Goal: Task Accomplishment & Management: Complete application form

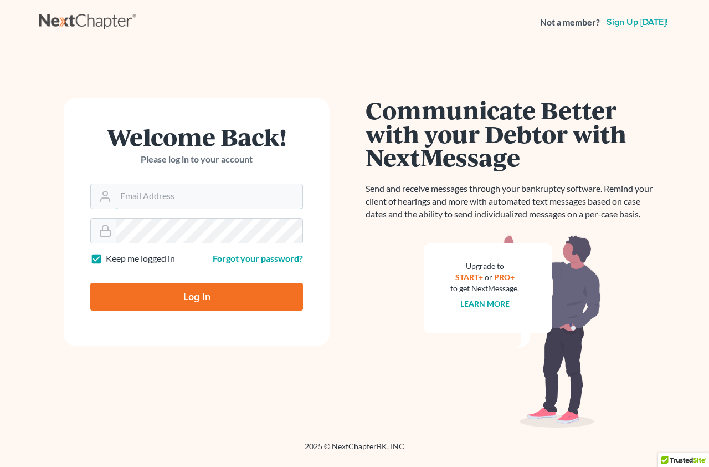
type input "[EMAIL_ADDRESS][DOMAIN_NAME]"
click at [206, 299] on input "Log In" at bounding box center [196, 297] width 213 height 28
type input "Thinking..."
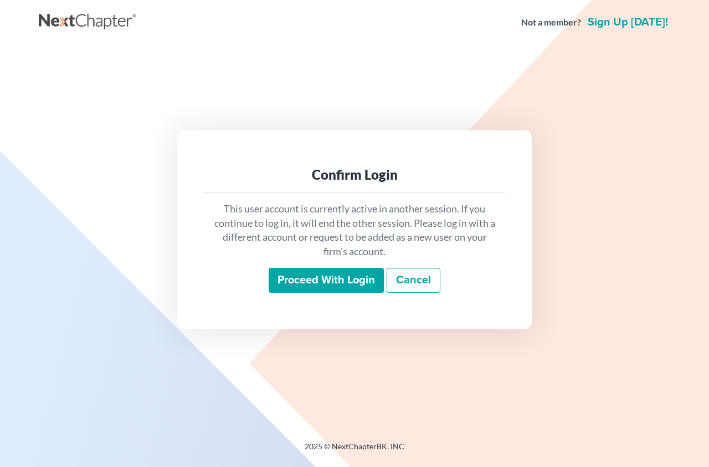
click at [310, 281] on input "Proceed with login" at bounding box center [326, 280] width 115 height 25
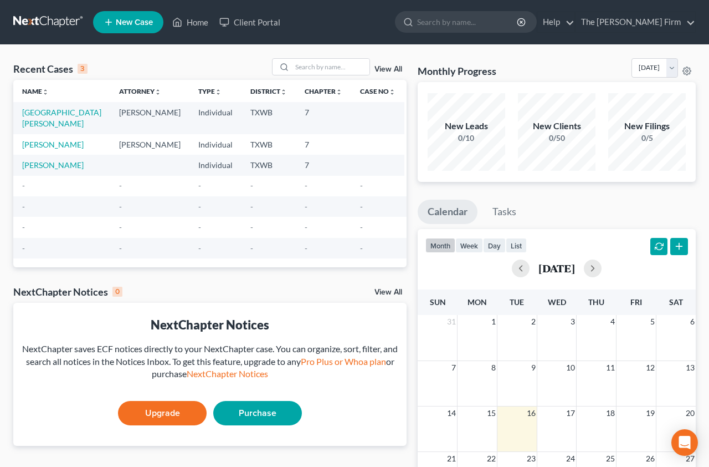
click at [122, 25] on span "New Case" at bounding box center [134, 22] width 37 height 8
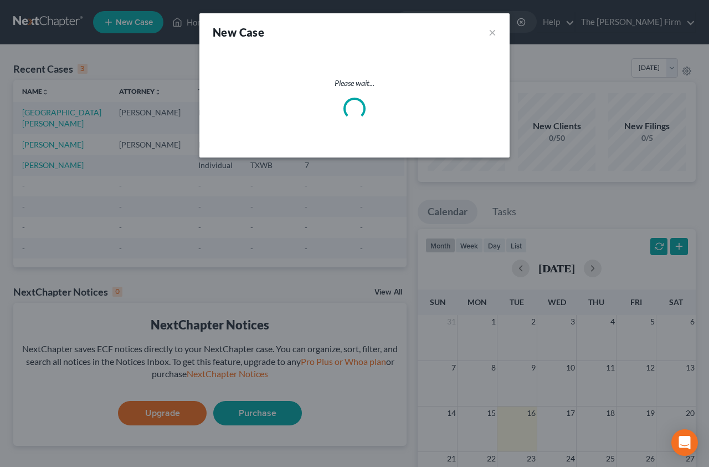
select select "80"
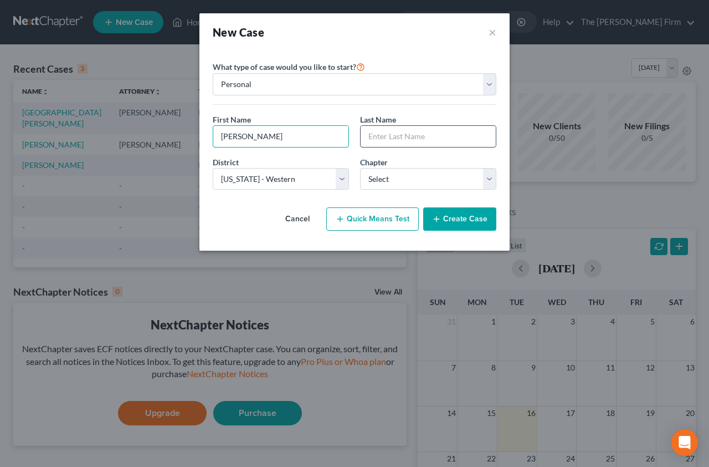
type input "[PERSON_NAME]"
type input "Shorter"
select select "0"
select select "79"
click at [244, 226] on div "Cancel Quick Means Test Create Case" at bounding box center [355, 218] width 284 height 41
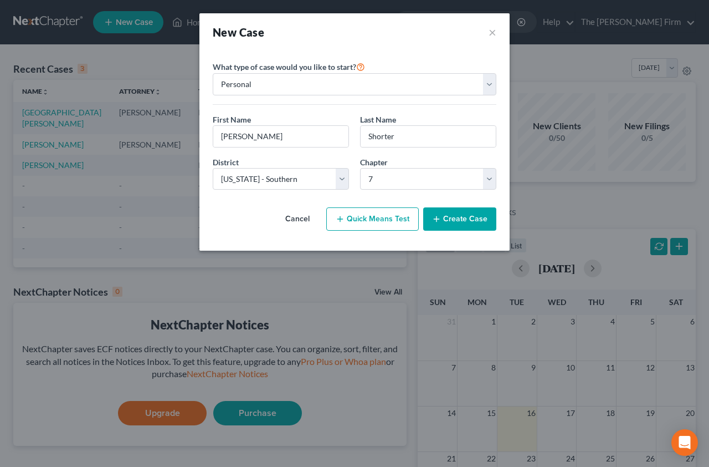
click at [459, 213] on button "Create Case" at bounding box center [459, 218] width 73 height 23
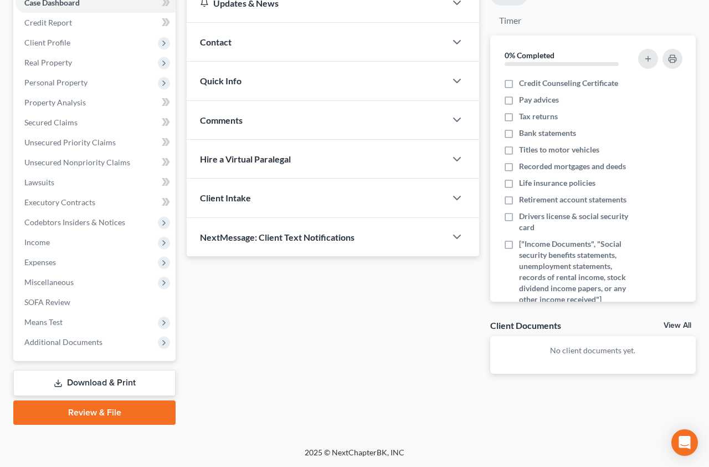
scroll to position [122, 0]
click at [674, 323] on link "View All" at bounding box center [678, 325] width 28 height 8
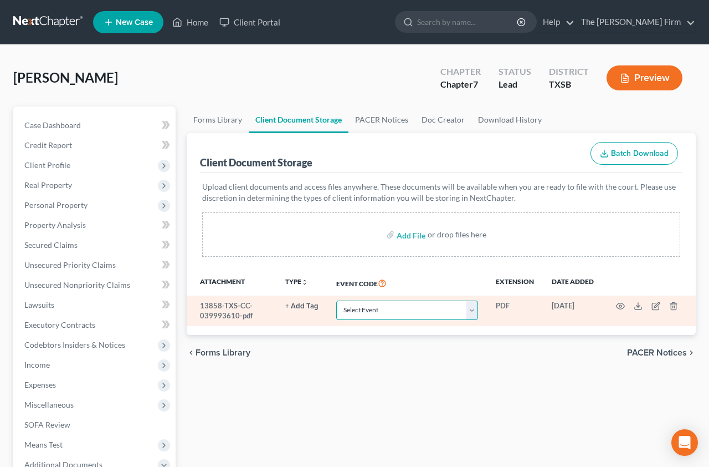
select select "8"
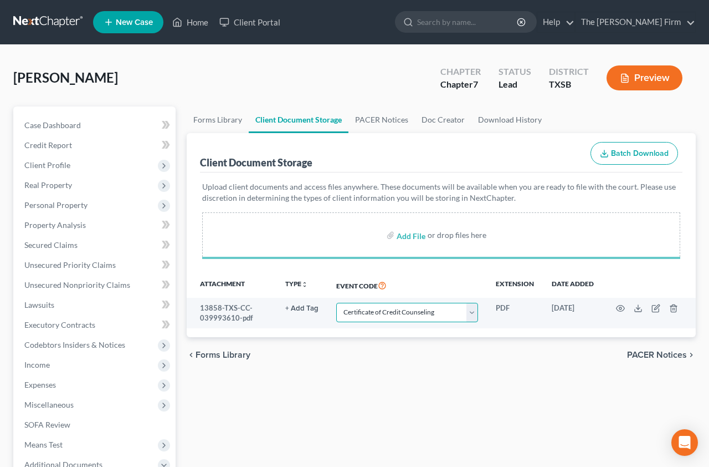
select select "8"
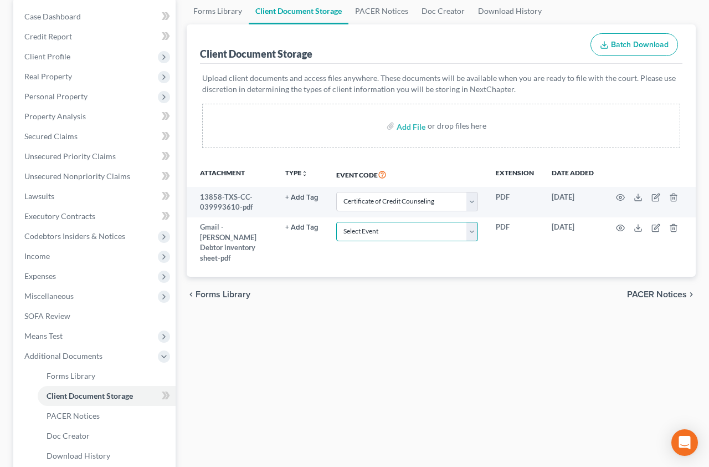
scroll to position [111, 0]
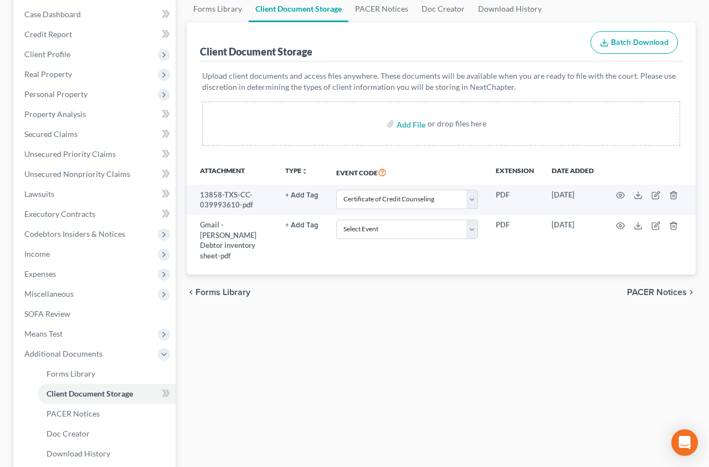
select select "8"
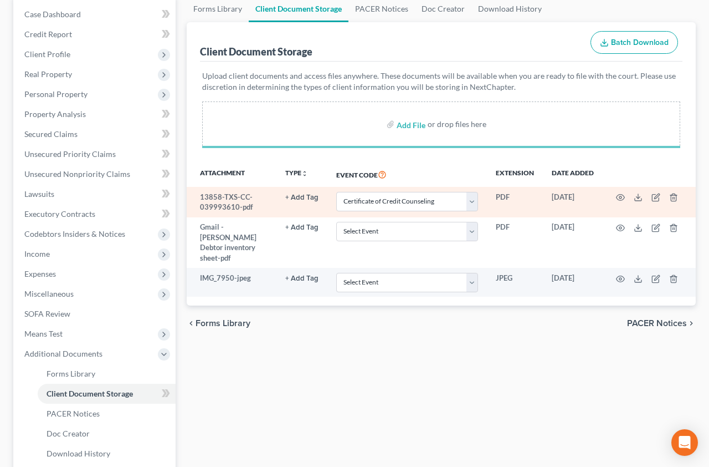
select select "8"
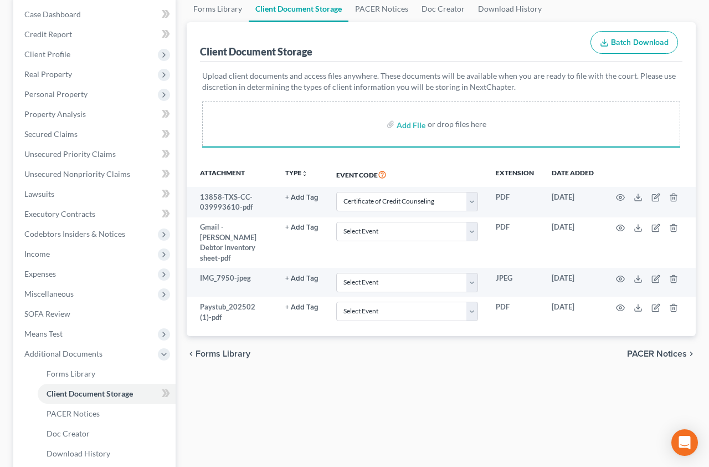
select select "8"
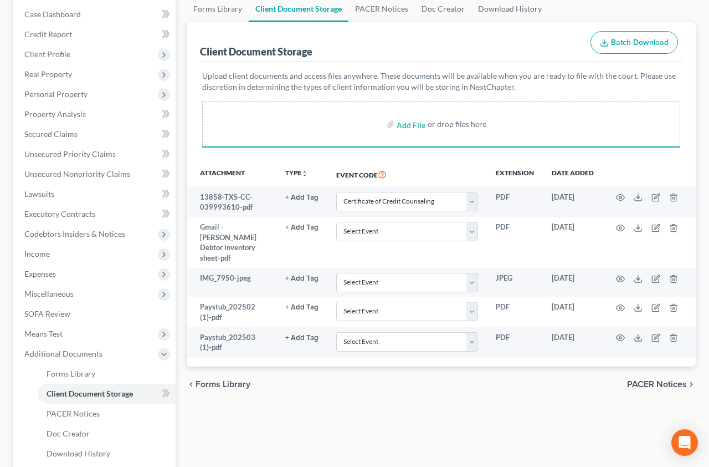
select select "8"
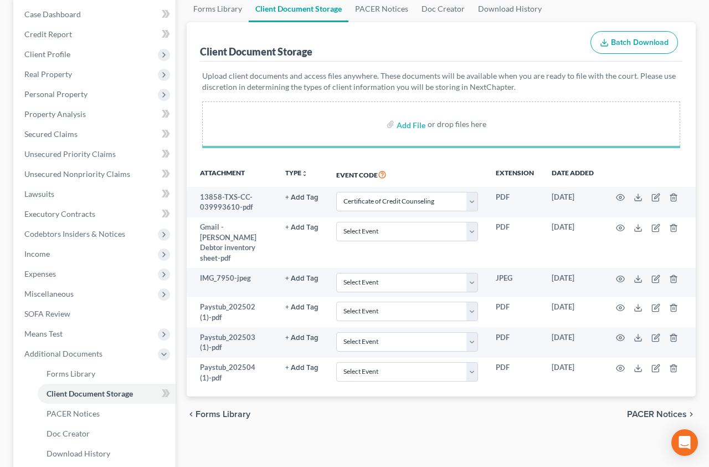
select select "8"
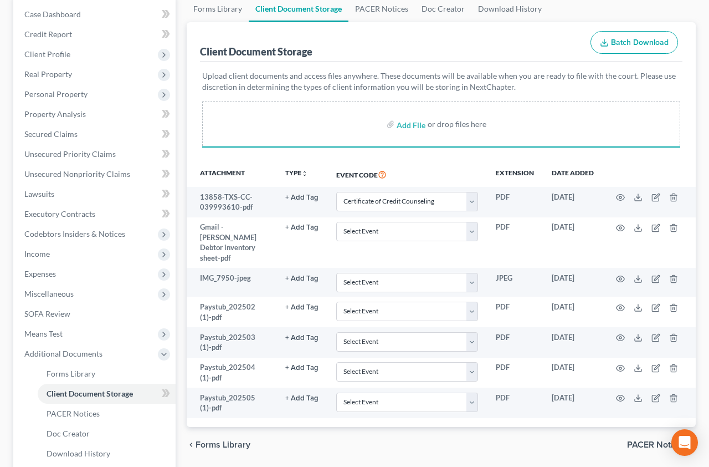
select select "8"
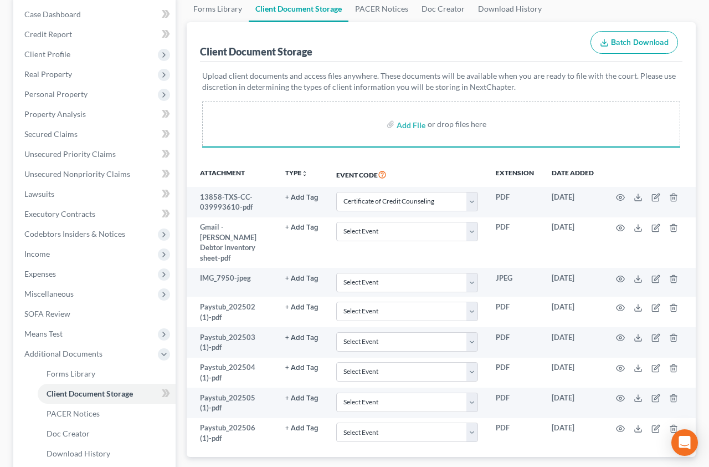
select select "8"
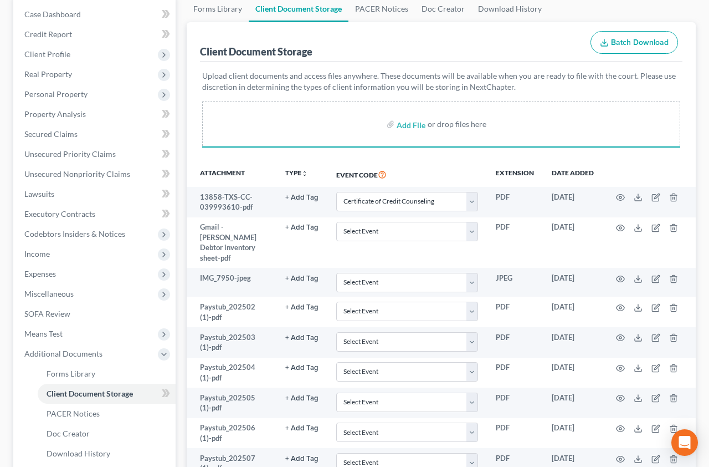
select select "8"
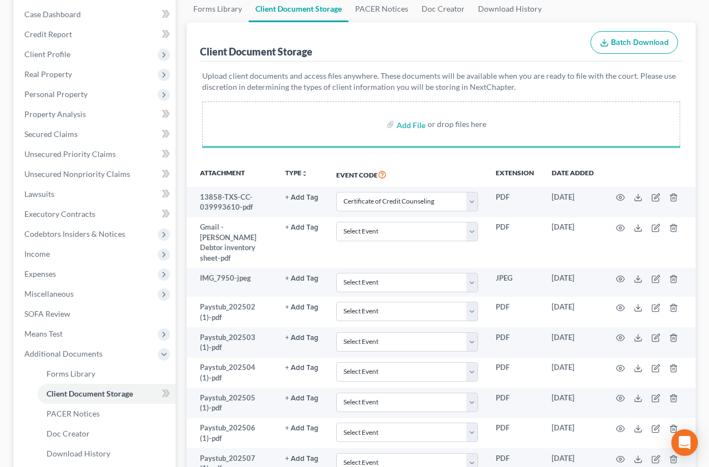
select select "8"
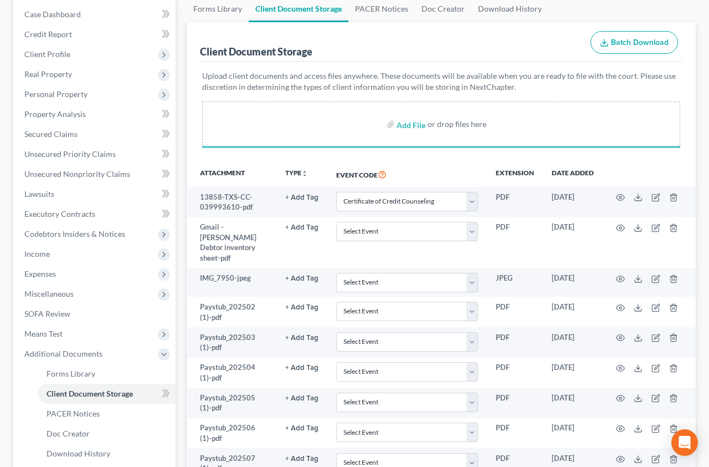
select select "8"
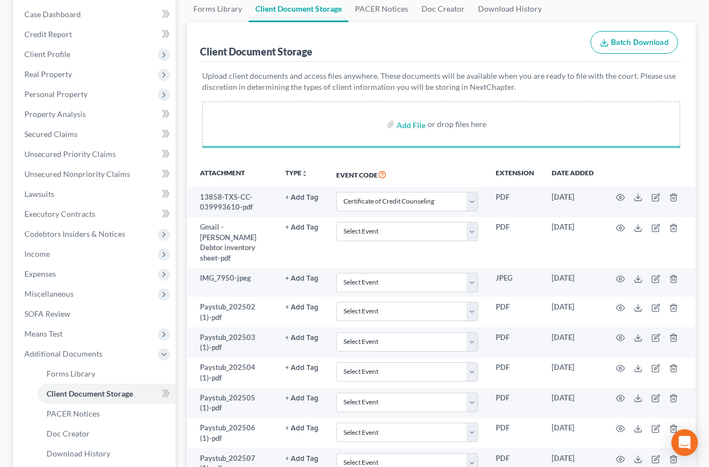
select select "8"
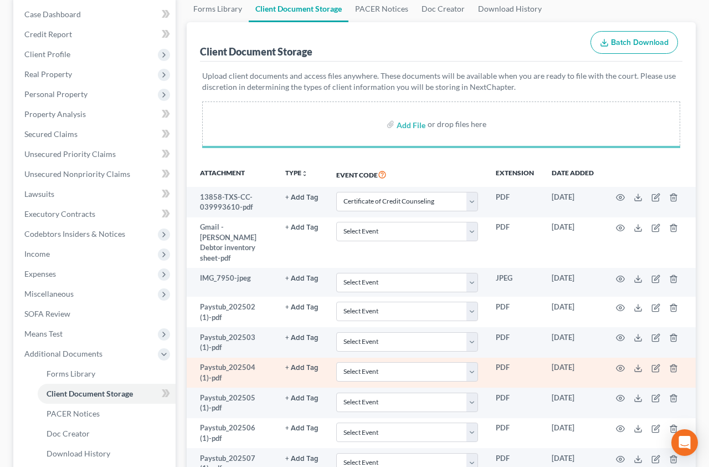
select select "8"
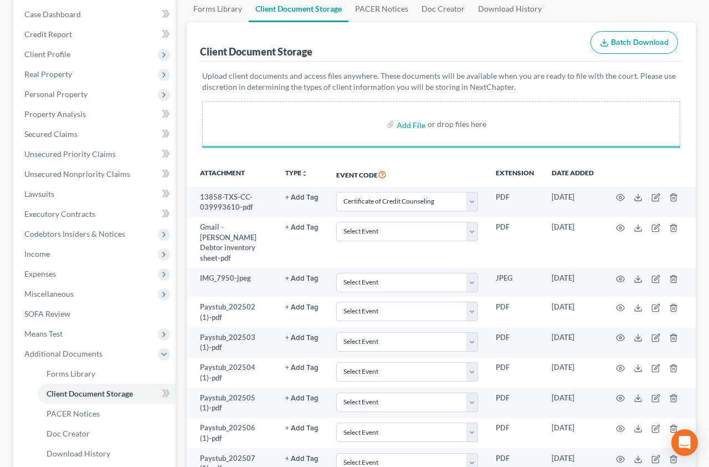
select select "8"
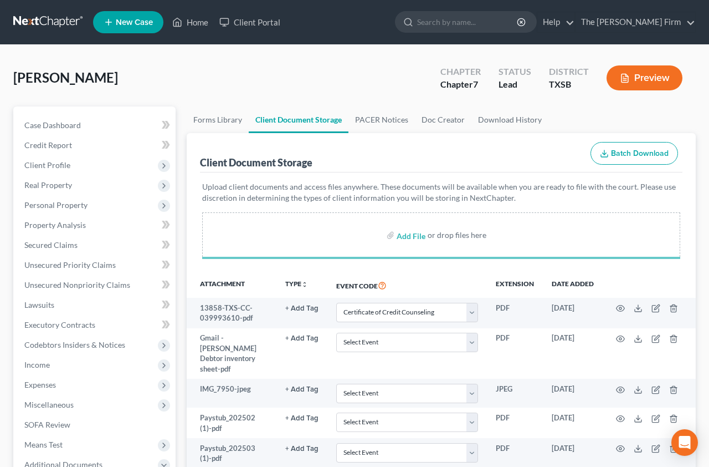
select select "8"
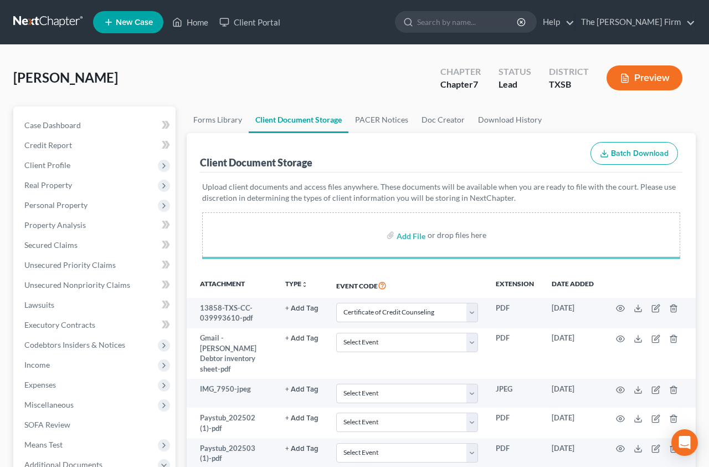
select select "8"
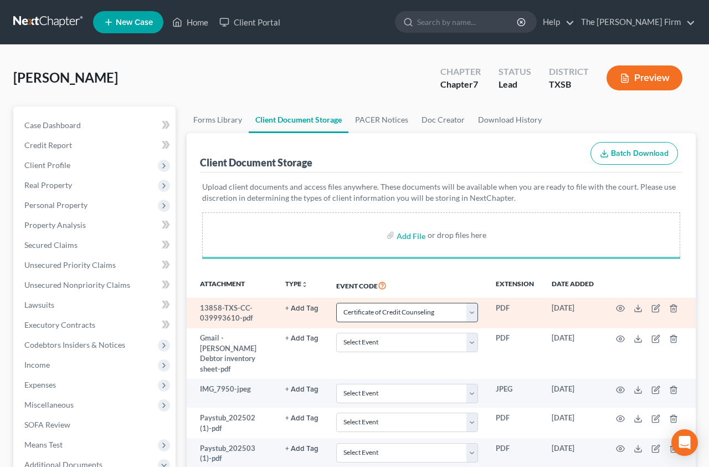
select select "8"
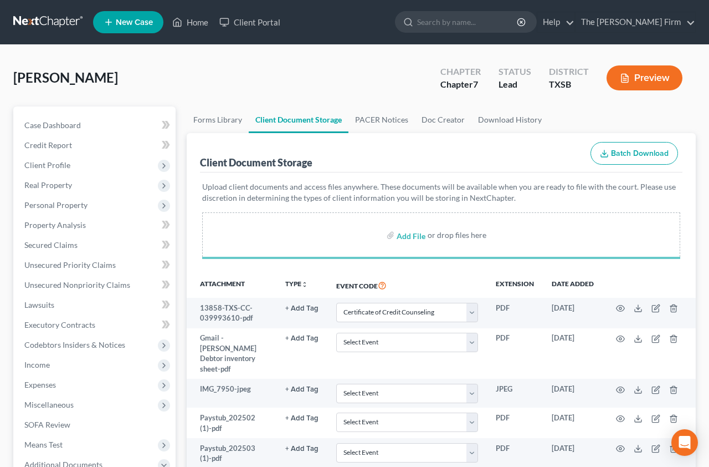
select select "8"
